Goal: Information Seeking & Learning: Learn about a topic

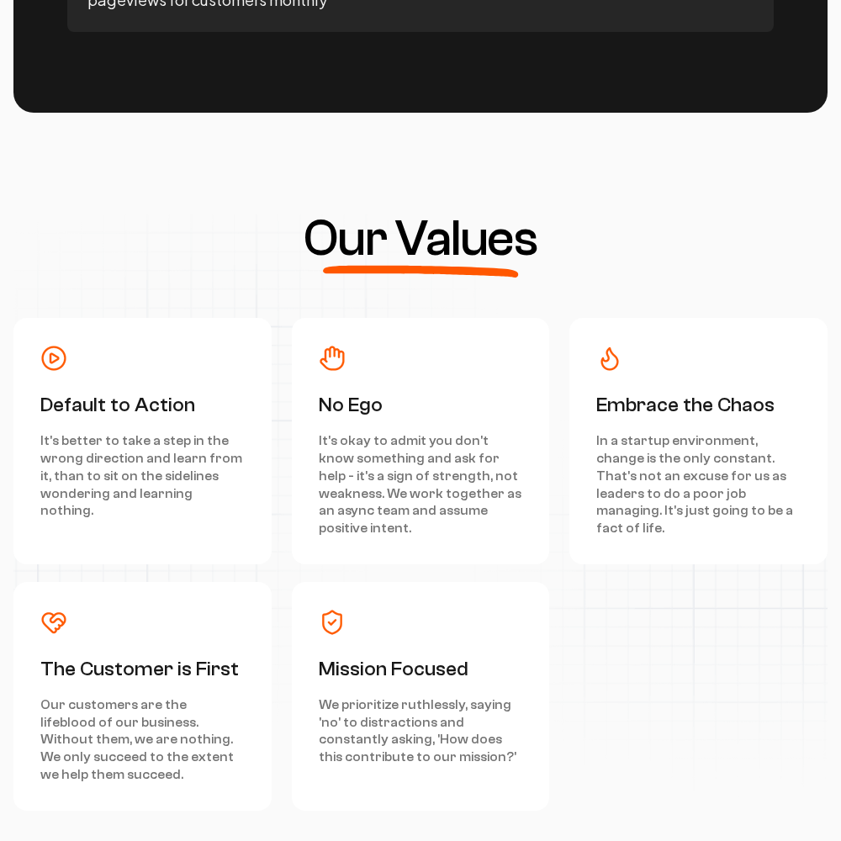
scroll to position [7571, 0]
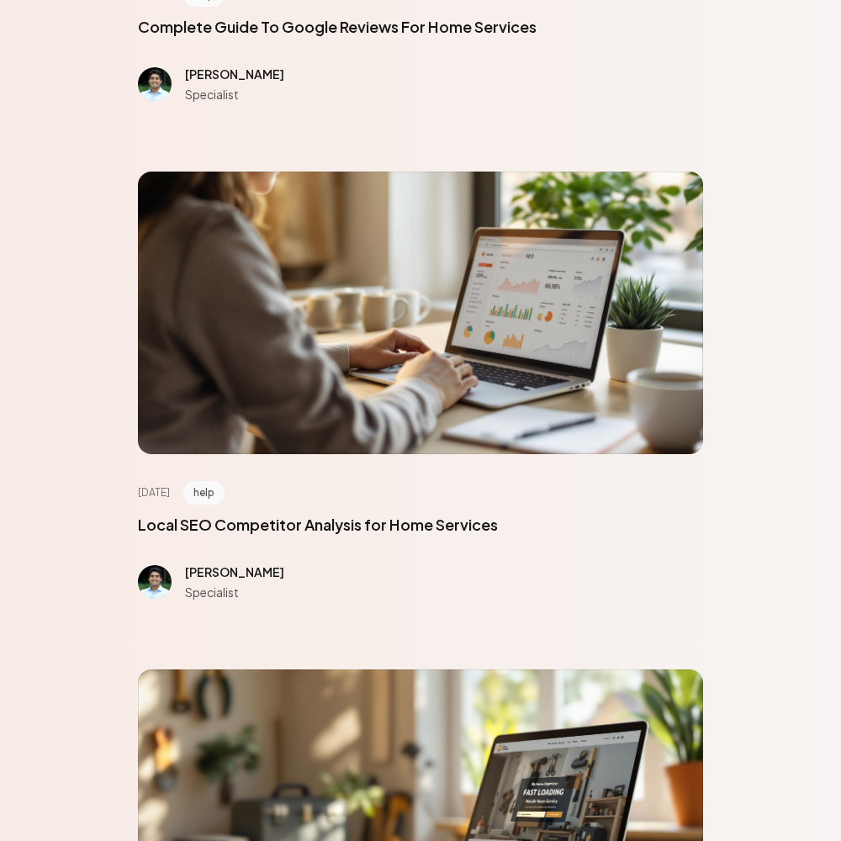
scroll to position [7571, 0]
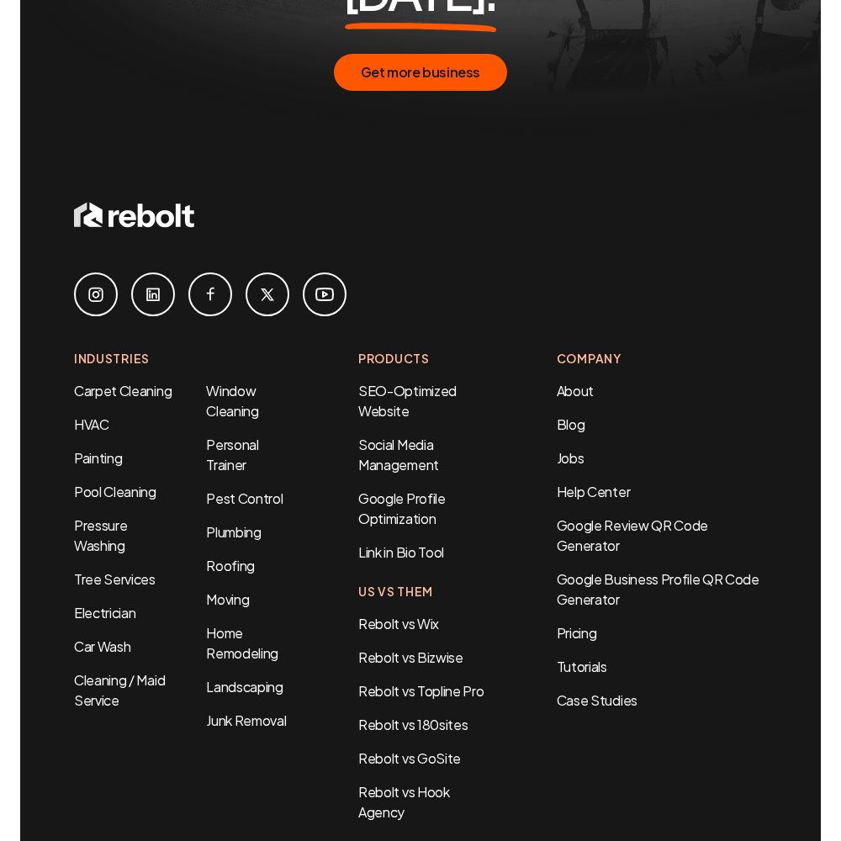
scroll to position [988, 0]
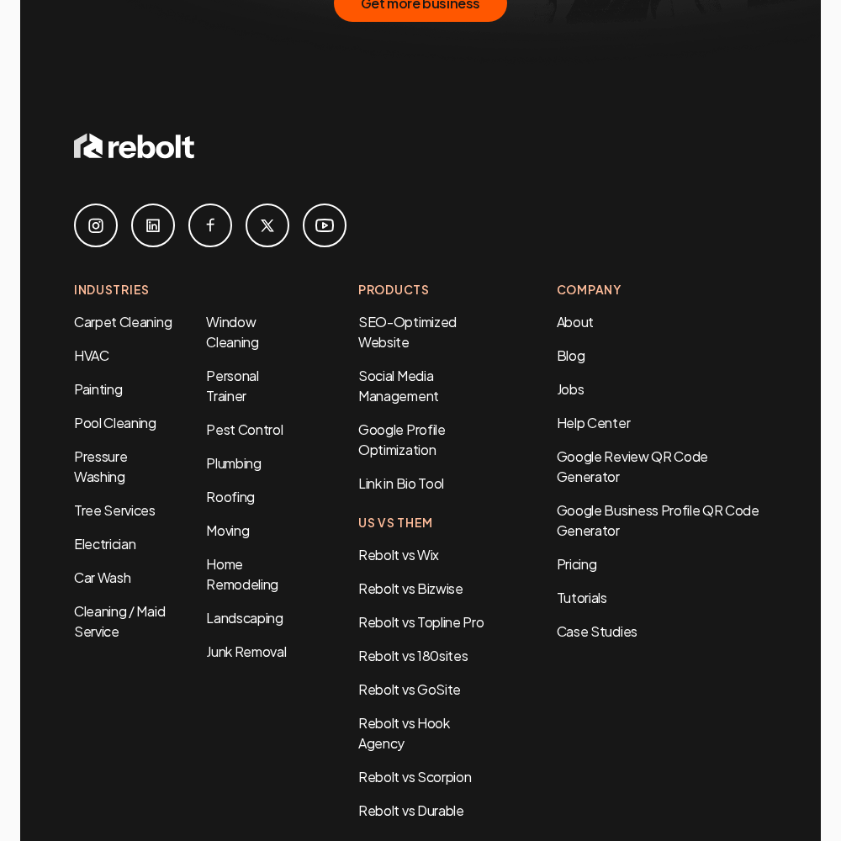
scroll to position [3442, 0]
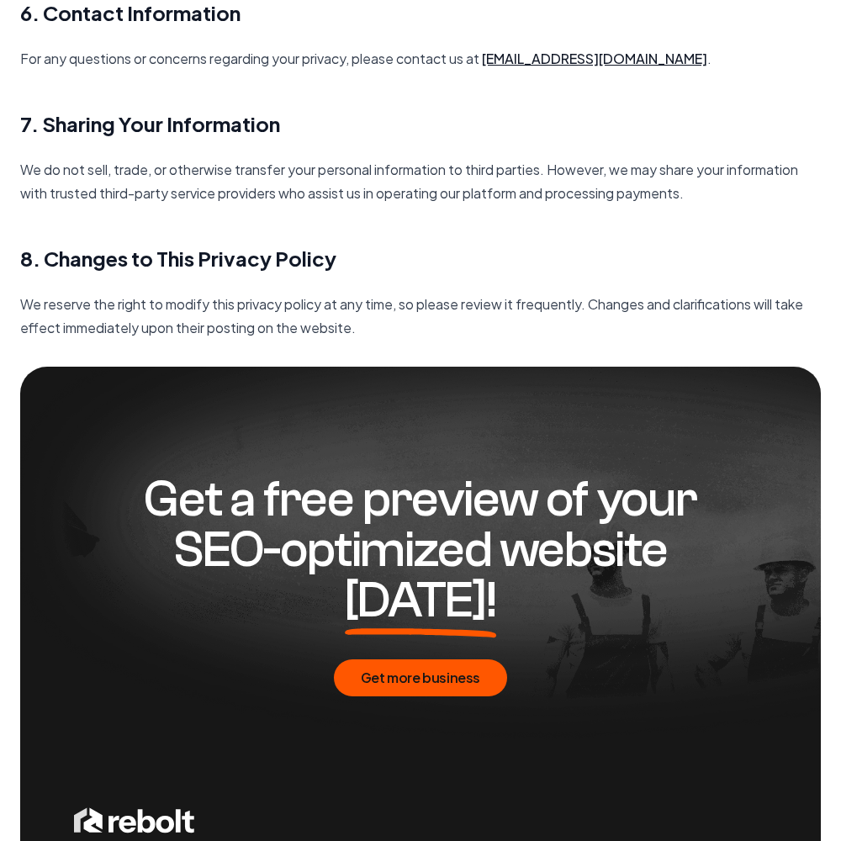
scroll to position [2435, 0]
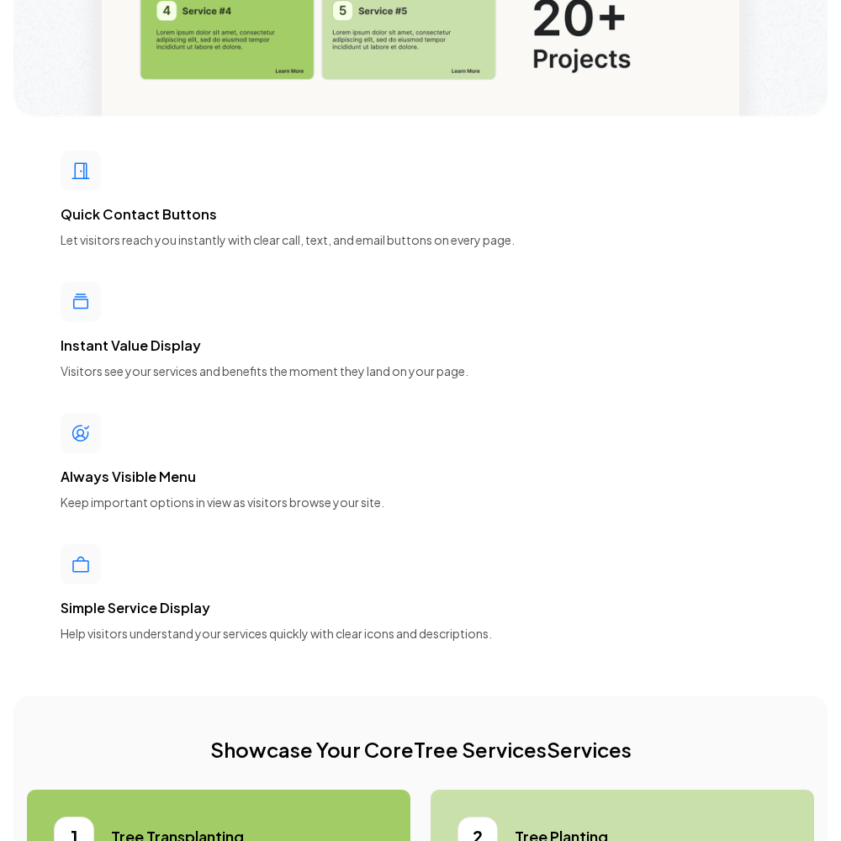
scroll to position [7571, 0]
